Goal: Task Accomplishment & Management: Manage account settings

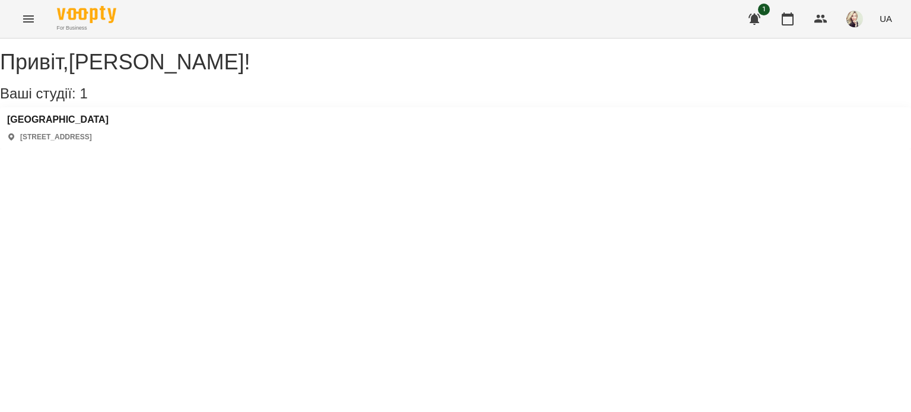
click at [28, 21] on icon "Menu" at bounding box center [28, 18] width 11 height 7
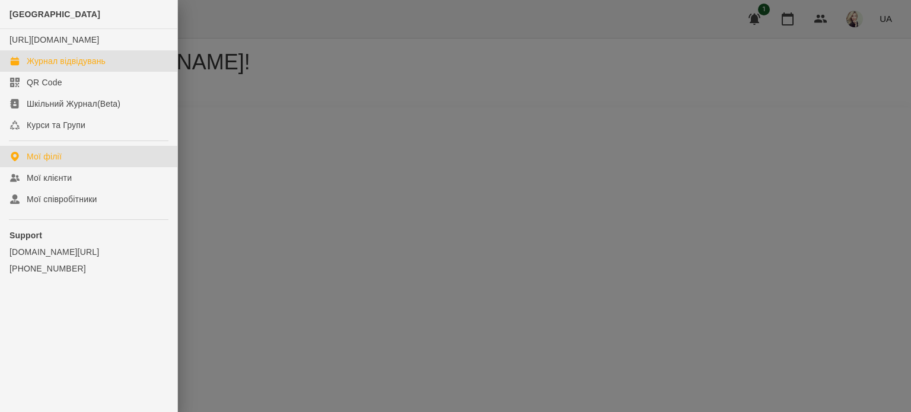
click at [37, 66] on div "Журнал відвідувань" at bounding box center [66, 61] width 79 height 12
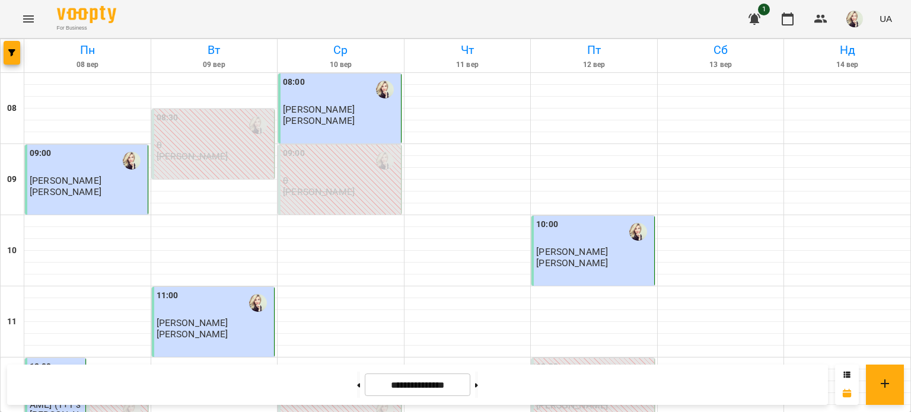
scroll to position [59, 0]
click at [577, 258] on p "[PERSON_NAME]" at bounding box center [572, 263] width 72 height 10
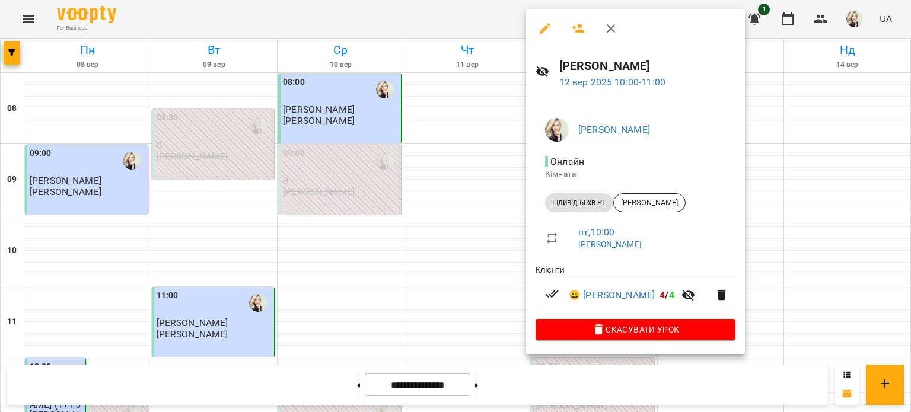
click at [543, 33] on icon "button" at bounding box center [545, 28] width 14 height 14
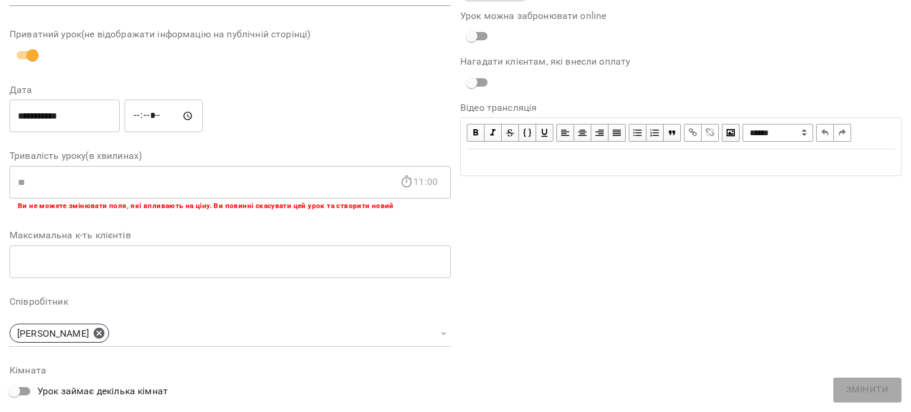
scroll to position [314, 0]
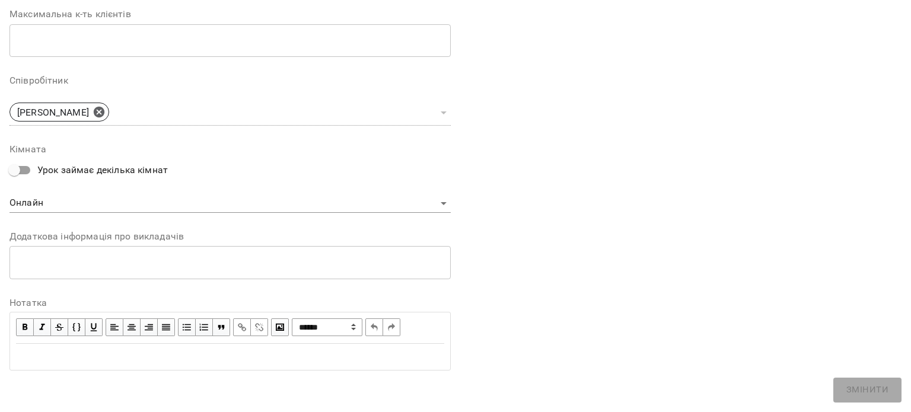
click at [40, 350] on div "Edit text" at bounding box center [230, 357] width 428 height 14
